Goal: Task Accomplishment & Management: Use online tool/utility

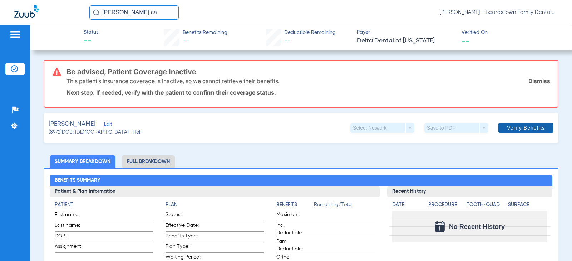
click at [513, 127] on span "Verify Benefits" at bounding box center [526, 128] width 38 height 6
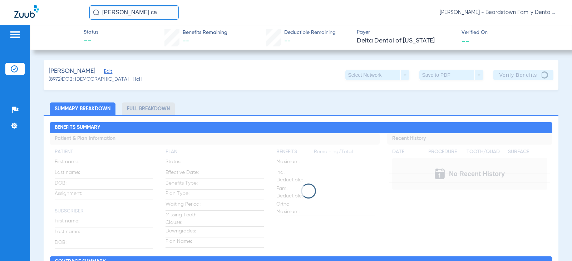
click at [339, 197] on div at bounding box center [301, 191] width 502 height 15
click at [526, 68] on div "[PERSON_NAME] (8972) DOB: [DEMOGRAPHIC_DATA] - HoH Select Network arrow_drop_do…" at bounding box center [301, 75] width 515 height 30
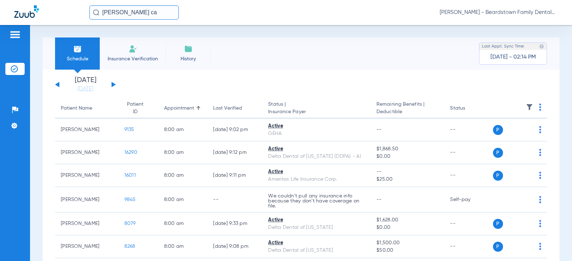
click at [145, 13] on input "[PERSON_NAME] ca" at bounding box center [133, 12] width 89 height 14
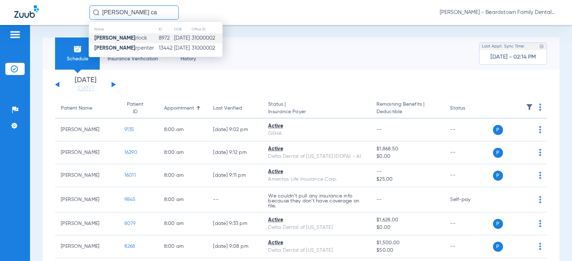
click at [132, 39] on span "[PERSON_NAME] rlock" at bounding box center [120, 37] width 53 height 5
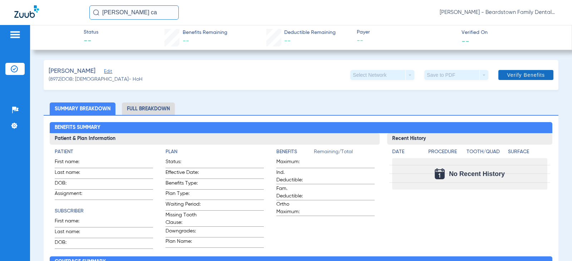
click at [508, 74] on span "Verify Benefits" at bounding box center [526, 75] width 38 height 6
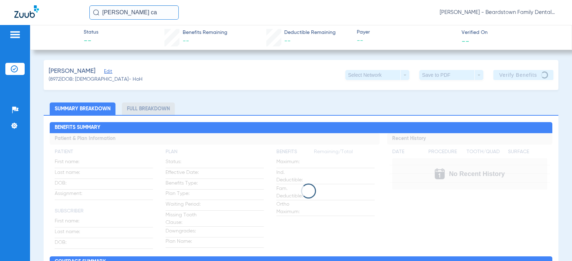
click at [125, 15] on input "[PERSON_NAME] ca" at bounding box center [133, 12] width 89 height 14
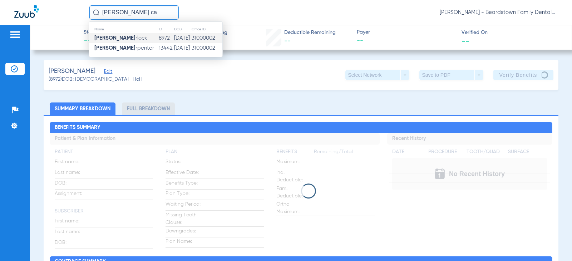
click at [138, 39] on td "[PERSON_NAME] rlock" at bounding box center [123, 38] width 69 height 10
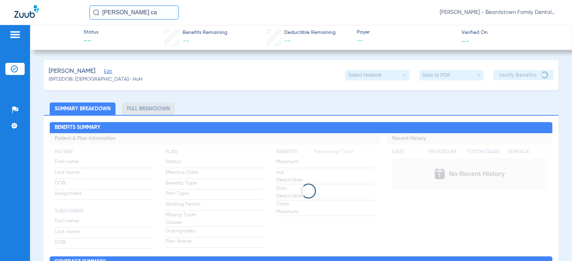
click at [245, 77] on div "[PERSON_NAME] (8972) DOB: [DEMOGRAPHIC_DATA] - HoH Select Network arrow_drop_do…" at bounding box center [301, 75] width 515 height 30
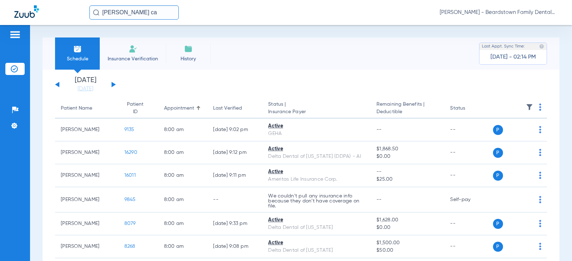
click at [148, 13] on input "[PERSON_NAME] ca" at bounding box center [133, 12] width 89 height 14
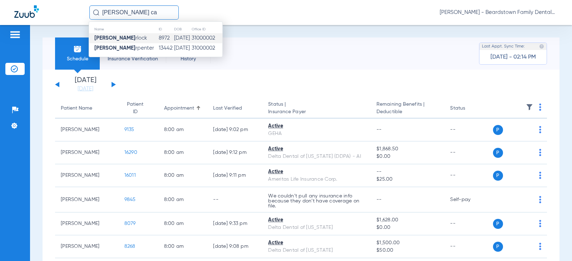
click at [133, 37] on span "[PERSON_NAME] rlock" at bounding box center [120, 37] width 53 height 5
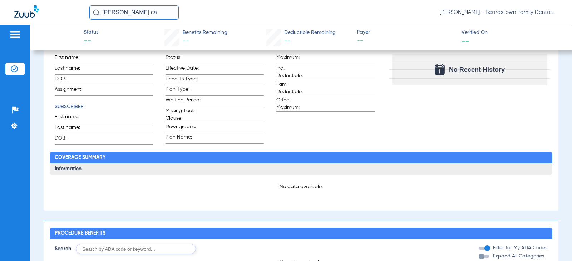
scroll to position [107, 0]
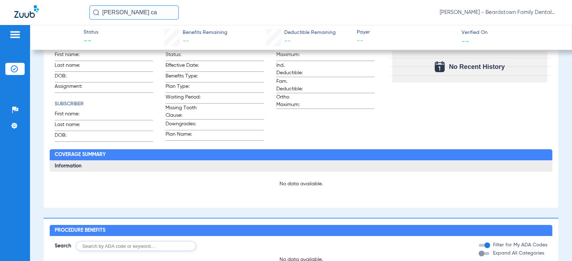
click at [418, 142] on div "Recent History Date Procedure Tooth/Quad Surface No Recent History" at bounding box center [469, 84] width 165 height 116
